Goal: Information Seeking & Learning: Learn about a topic

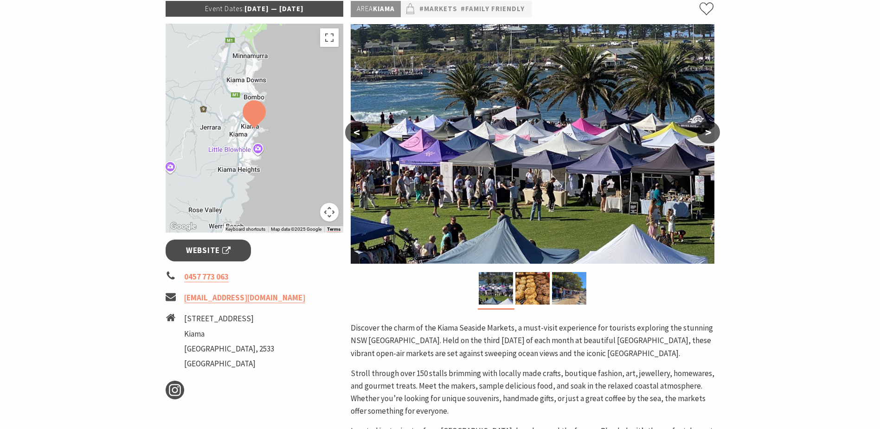
scroll to position [278, 0]
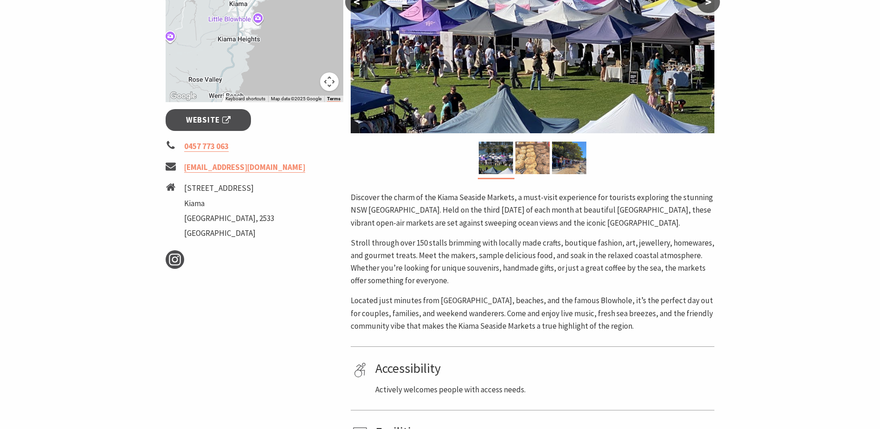
click at [539, 156] on img at bounding box center [533, 158] width 34 height 32
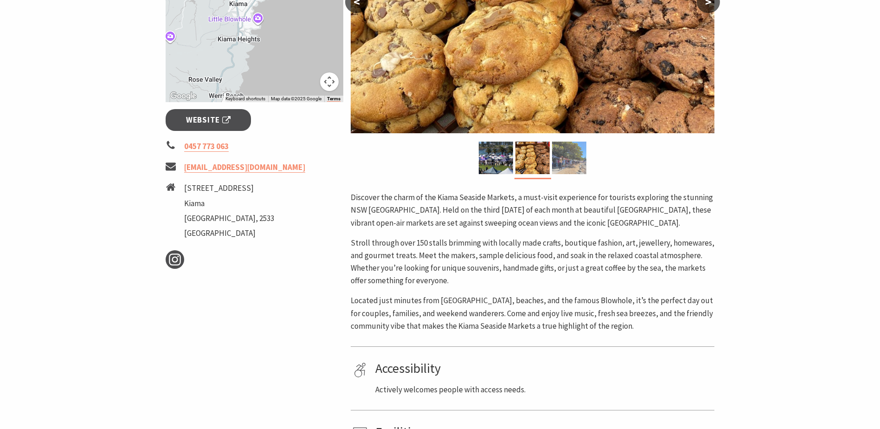
click at [568, 164] on img at bounding box center [569, 158] width 34 height 32
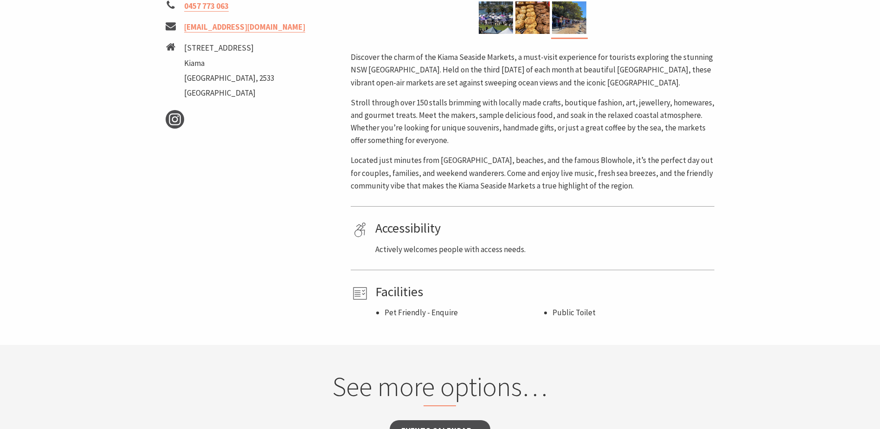
scroll to position [464, 0]
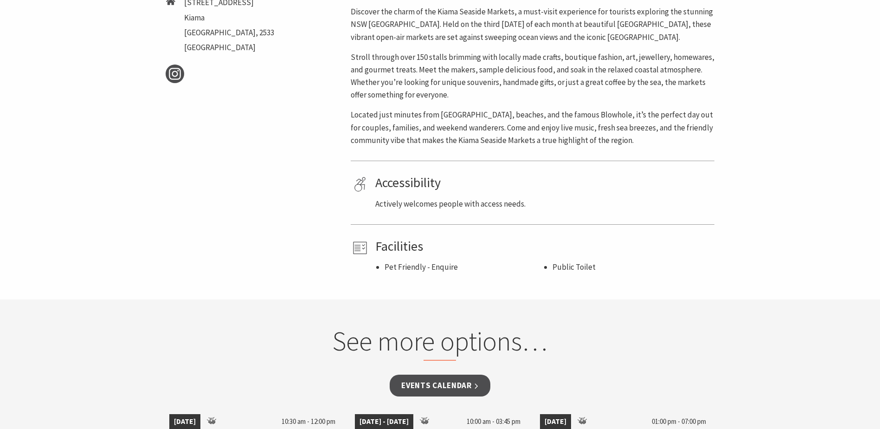
click at [449, 115] on p "Located just minutes from Kiama’s cafes, beaches, and the famous Blowhole, it’s…" at bounding box center [533, 128] width 364 height 38
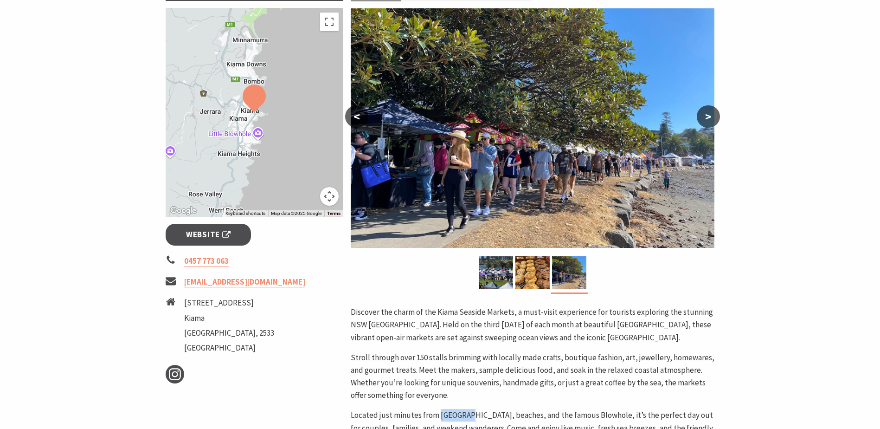
scroll to position [93, 0]
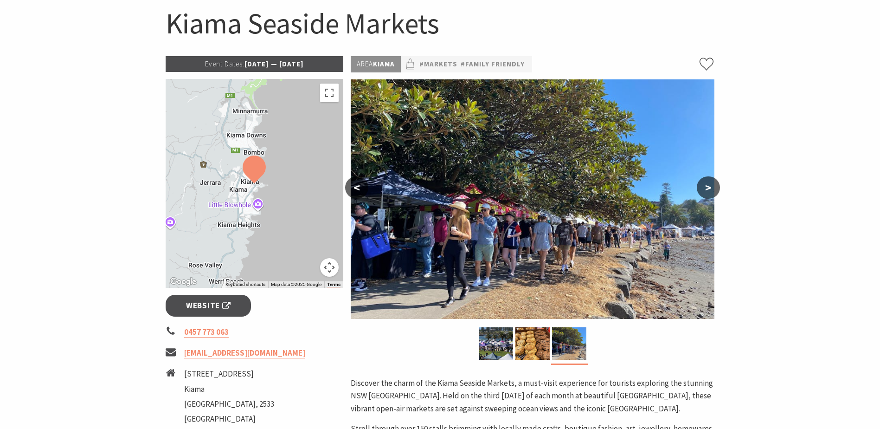
click at [706, 194] on button ">" at bounding box center [708, 187] width 23 height 22
click at [711, 188] on button ">" at bounding box center [708, 187] width 23 height 22
click at [711, 187] on button ">" at bounding box center [708, 187] width 23 height 22
click at [187, 24] on h1 "Kiama Seaside Markets" at bounding box center [440, 24] width 549 height 38
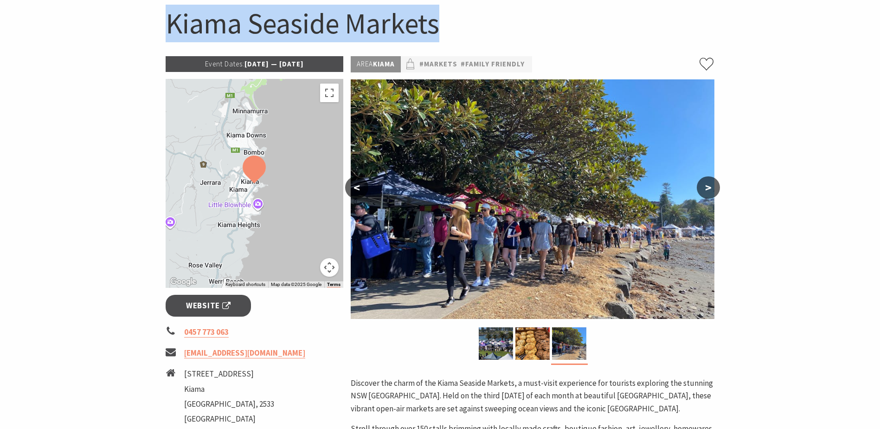
click at [187, 24] on h1 "Kiama Seaside Markets" at bounding box center [440, 24] width 549 height 38
drag, startPoint x: 187, startPoint y: 24, endPoint x: 190, endPoint y: 20, distance: 4.9
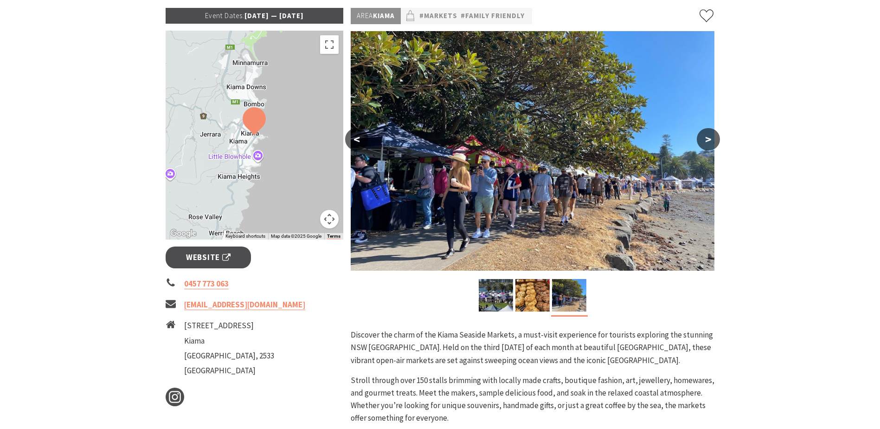
scroll to position [278, 0]
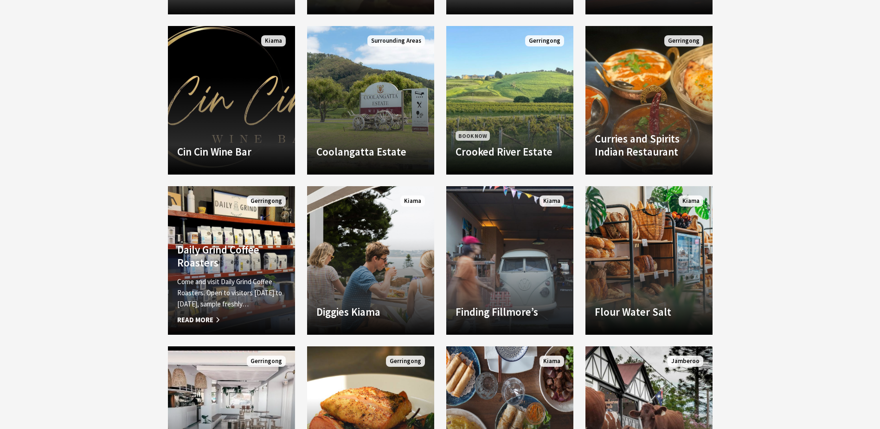
scroll to position [1067, 0]
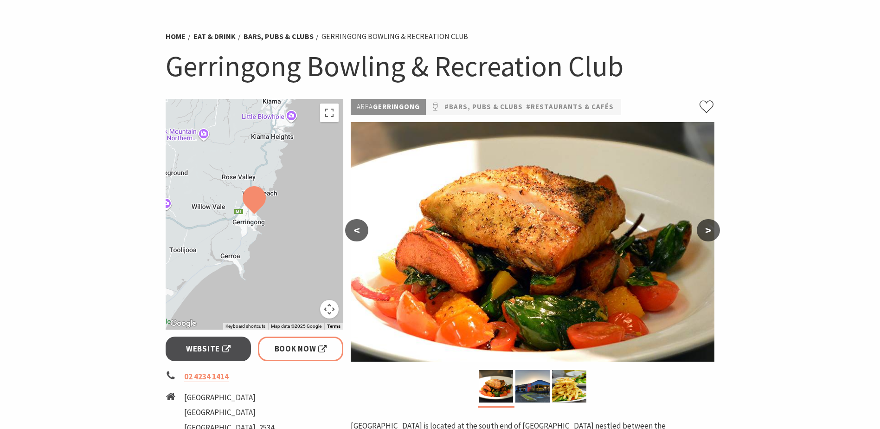
scroll to position [93, 0]
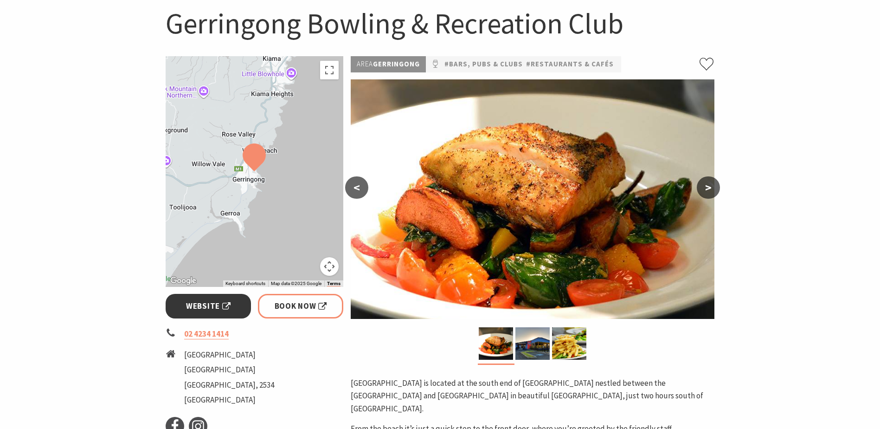
click at [201, 297] on link "Website" at bounding box center [209, 306] width 86 height 25
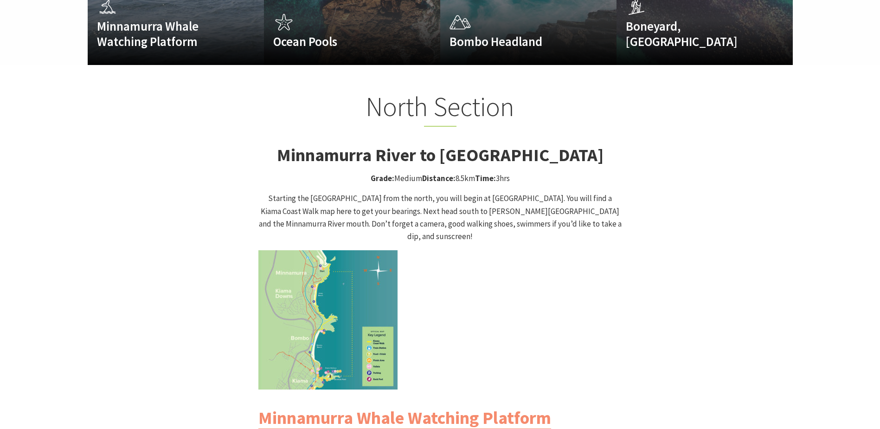
scroll to position [835, 0]
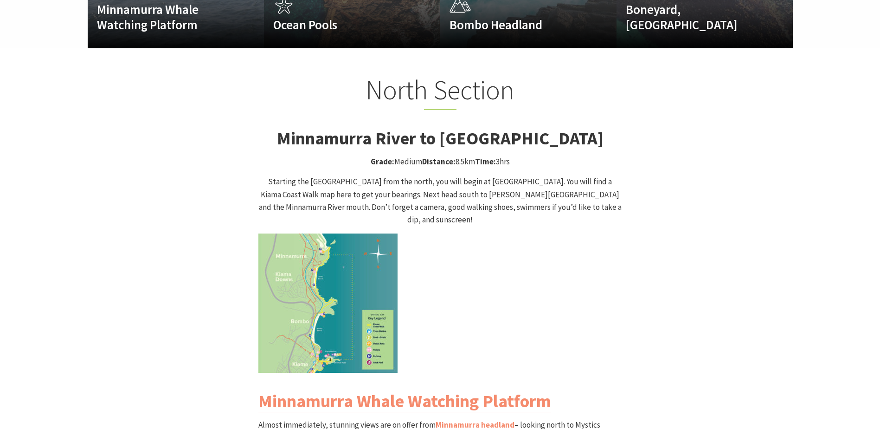
click at [329, 274] on img at bounding box center [327, 302] width 139 height 139
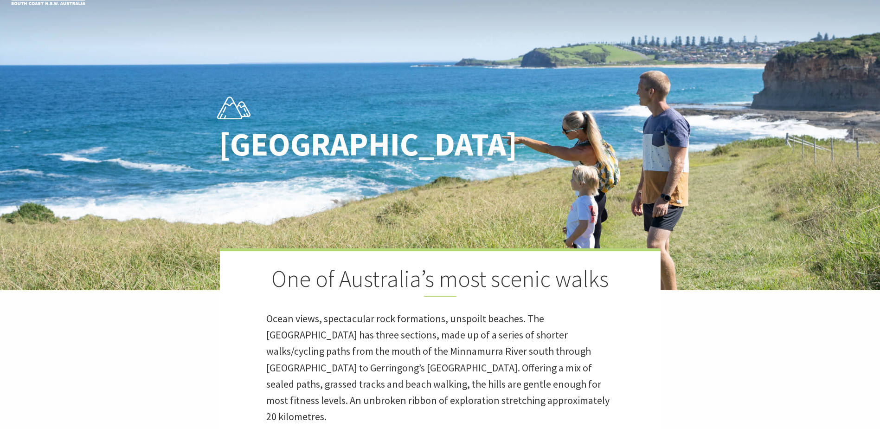
scroll to position [0, 0]
